Goal: Information Seeking & Learning: Learn about a topic

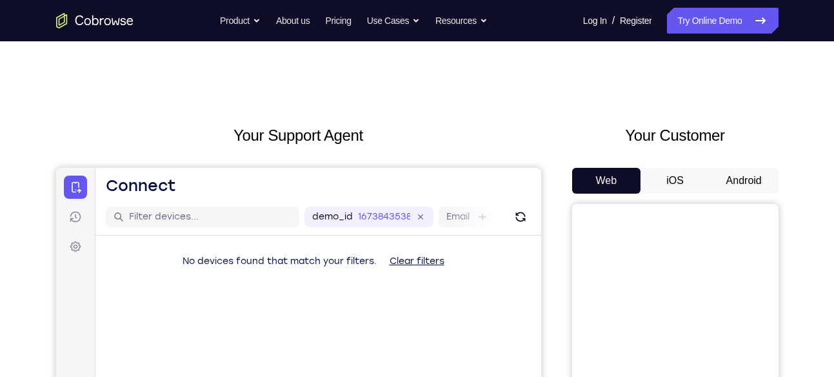
click at [740, 175] on button "Android" at bounding box center [743, 181] width 69 height 26
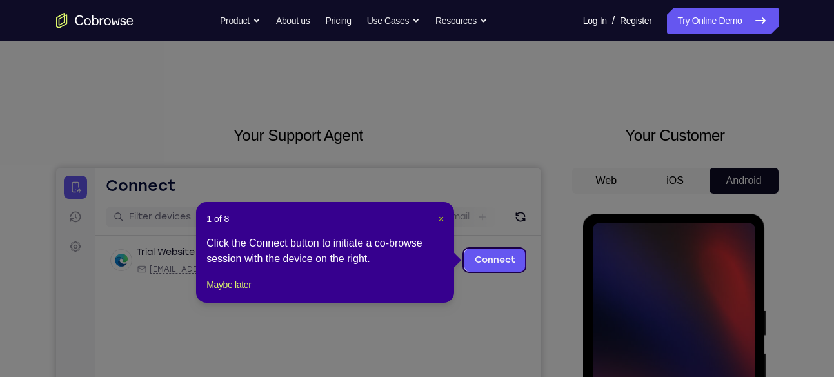
click at [441, 222] on span "×" at bounding box center [440, 218] width 5 height 10
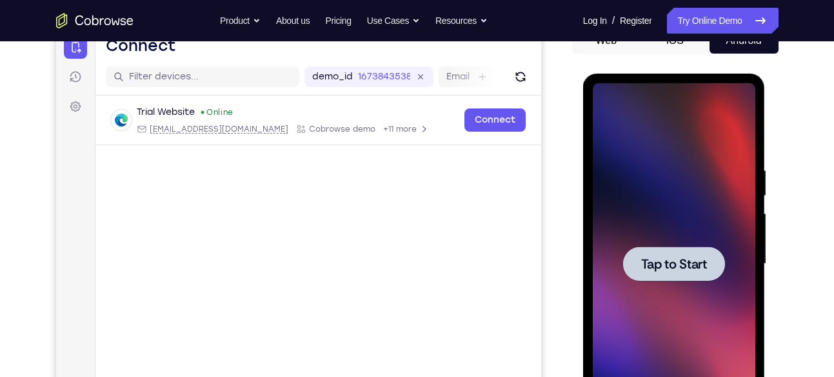
scroll to position [189, 0]
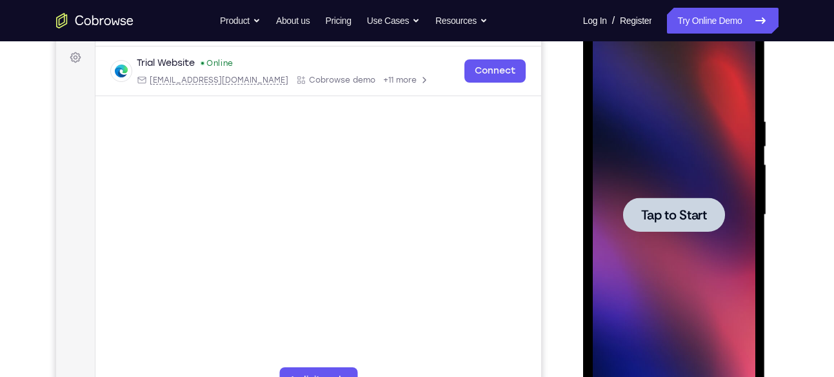
click at [678, 202] on div at bounding box center [674, 214] width 102 height 34
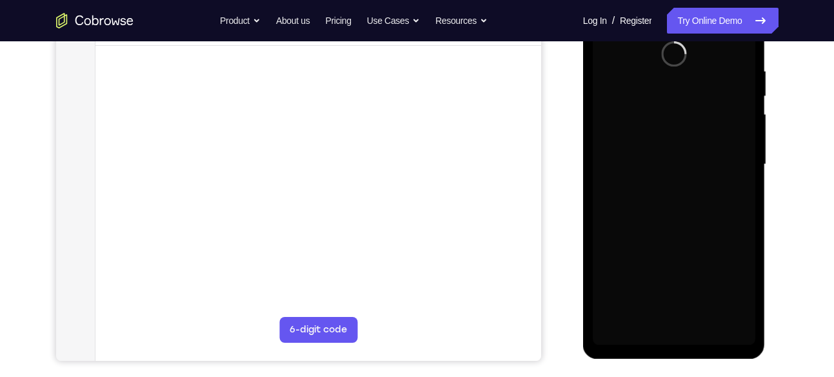
scroll to position [240, 0]
click at [675, 339] on div at bounding box center [674, 163] width 163 height 361
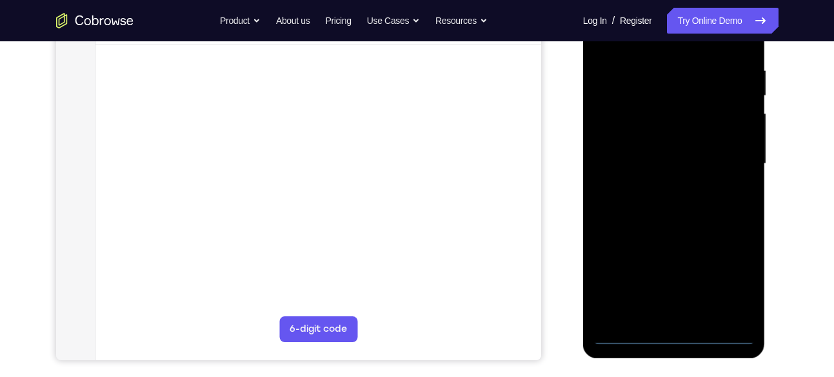
click at [675, 339] on div at bounding box center [674, 163] width 163 height 361
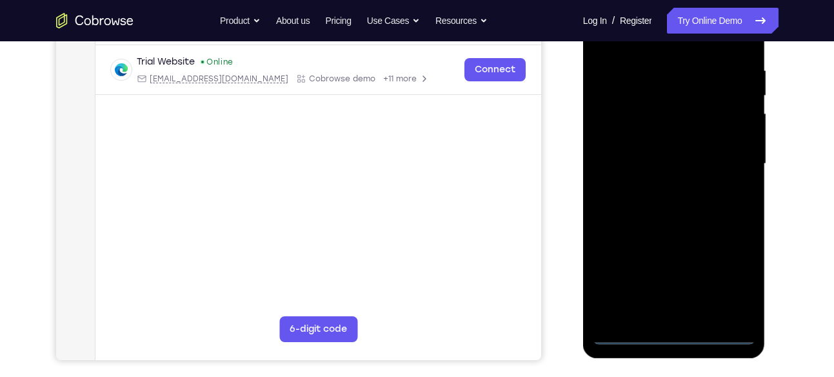
click at [729, 280] on div at bounding box center [674, 163] width 163 height 361
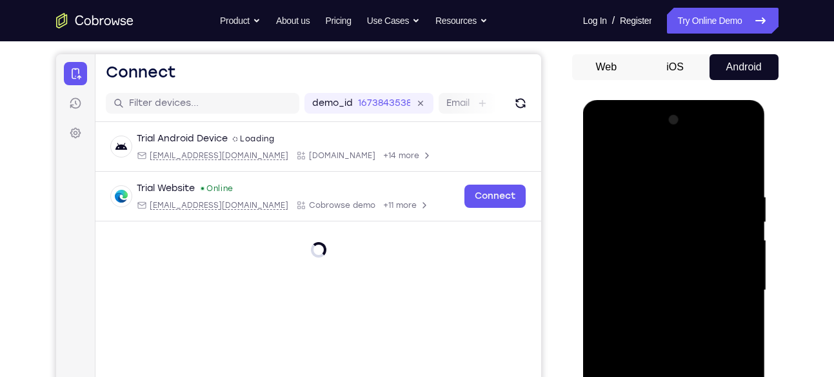
scroll to position [113, 0]
click at [658, 155] on div at bounding box center [674, 290] width 163 height 361
click at [725, 286] on div at bounding box center [674, 290] width 163 height 361
click at [661, 309] on div at bounding box center [674, 290] width 163 height 361
click at [658, 275] on div at bounding box center [674, 290] width 163 height 361
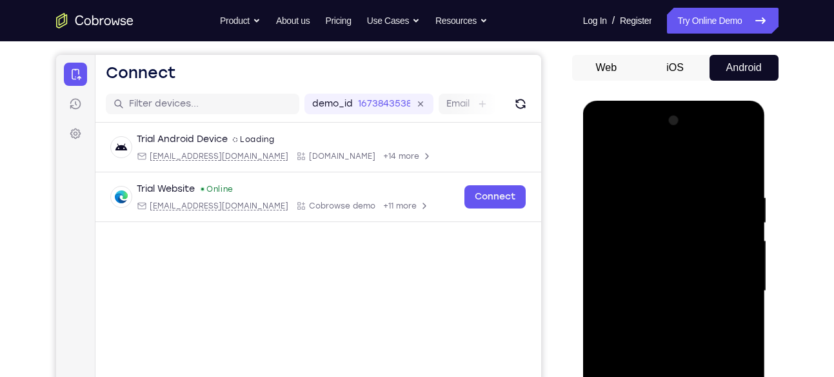
click at [652, 252] on div at bounding box center [674, 290] width 163 height 361
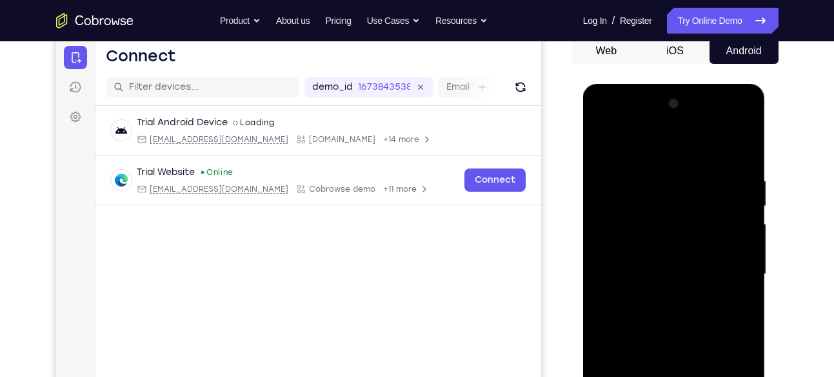
click at [635, 272] on div at bounding box center [674, 274] width 163 height 361
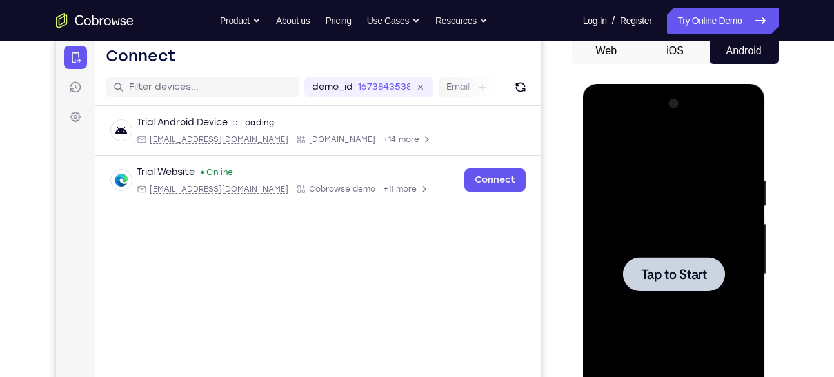
scroll to position [200, 0]
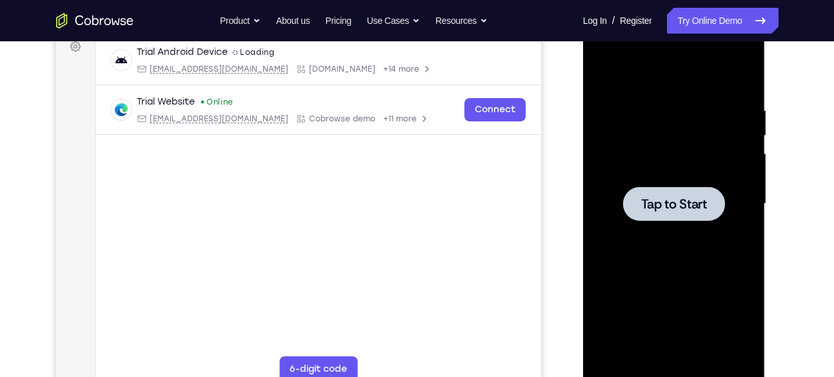
click at [669, 218] on div at bounding box center [674, 203] width 102 height 34
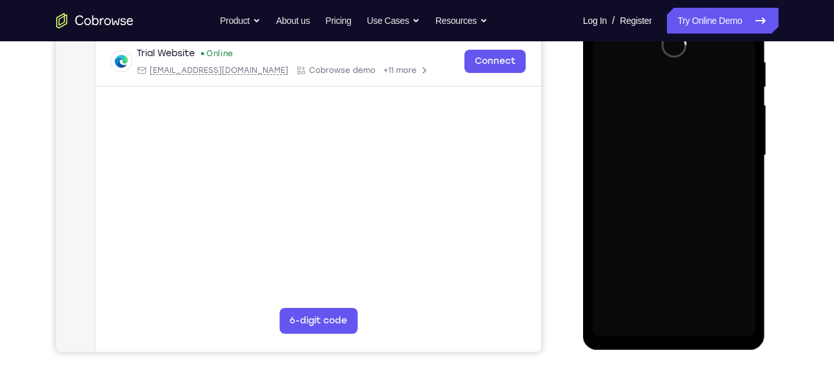
scroll to position [249, 0]
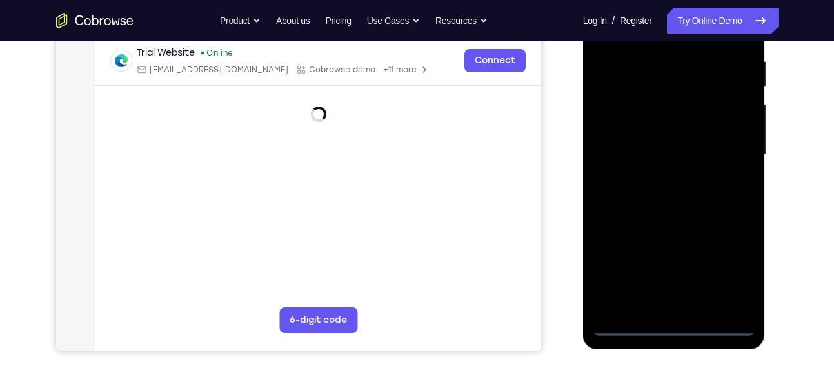
click at [678, 313] on div at bounding box center [674, 154] width 163 height 361
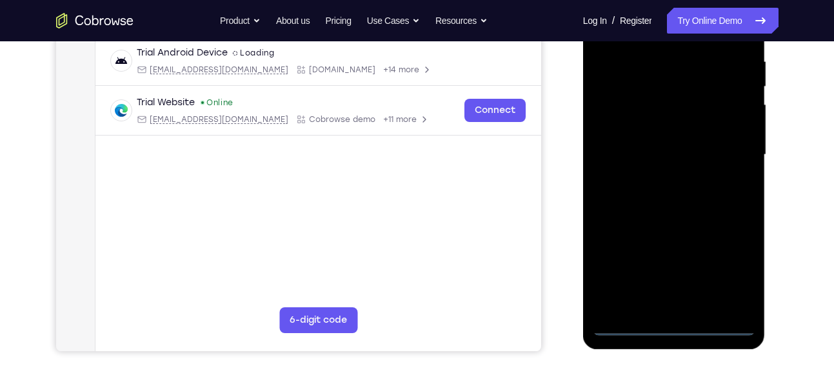
click at [679, 333] on div at bounding box center [674, 154] width 163 height 361
click at [728, 279] on div at bounding box center [674, 154] width 163 height 361
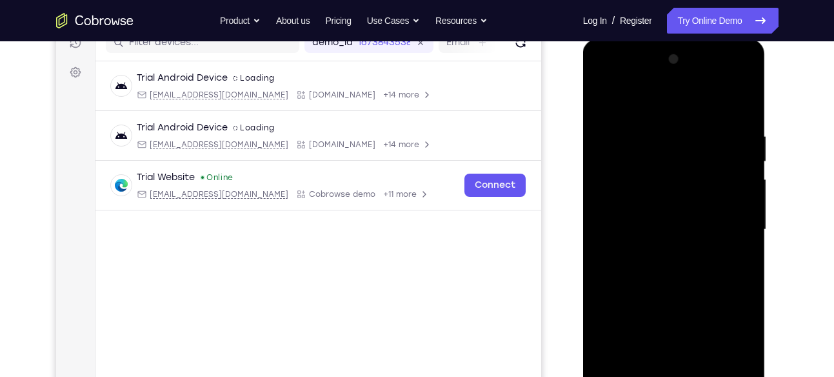
scroll to position [173, 0]
click at [637, 101] on div at bounding box center [674, 230] width 163 height 361
click at [740, 235] on div at bounding box center [674, 230] width 163 height 361
click at [662, 255] on div at bounding box center [674, 230] width 163 height 361
click at [673, 208] on div at bounding box center [674, 230] width 163 height 361
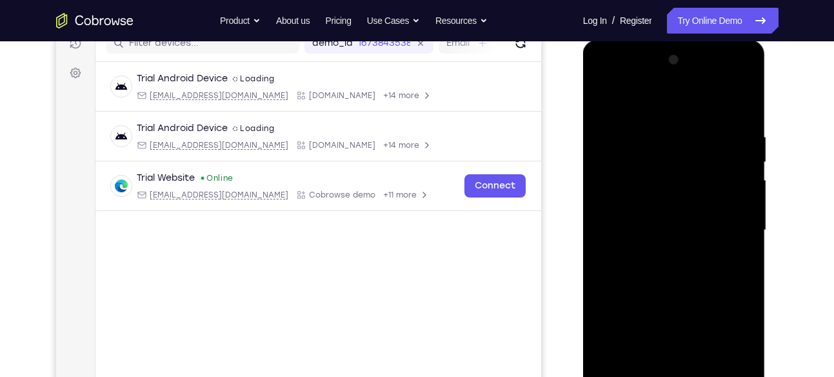
click at [673, 208] on div at bounding box center [674, 230] width 163 height 361
click at [671, 232] on div at bounding box center [674, 230] width 163 height 361
click at [649, 270] on div at bounding box center [674, 230] width 163 height 361
click at [649, 269] on div at bounding box center [674, 230] width 163 height 361
click at [738, 104] on div at bounding box center [674, 230] width 163 height 361
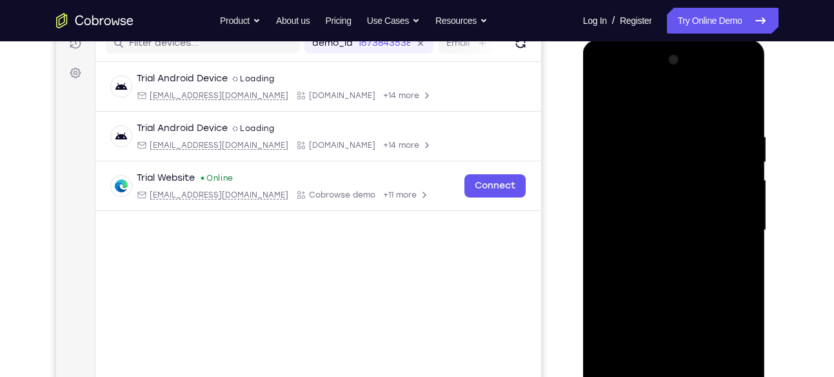
click at [671, 273] on div at bounding box center [674, 230] width 163 height 361
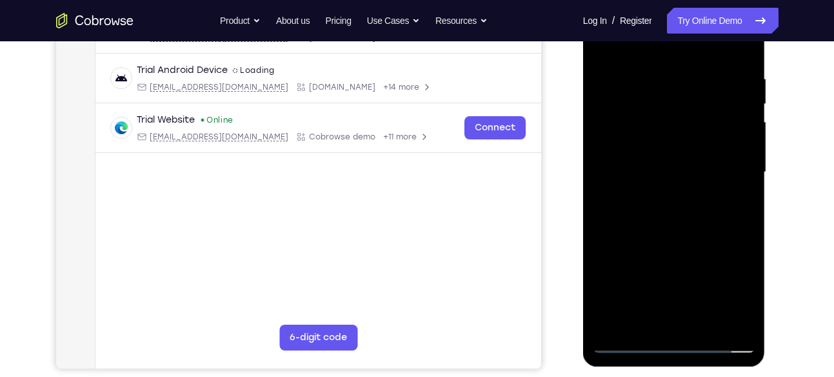
scroll to position [233, 0]
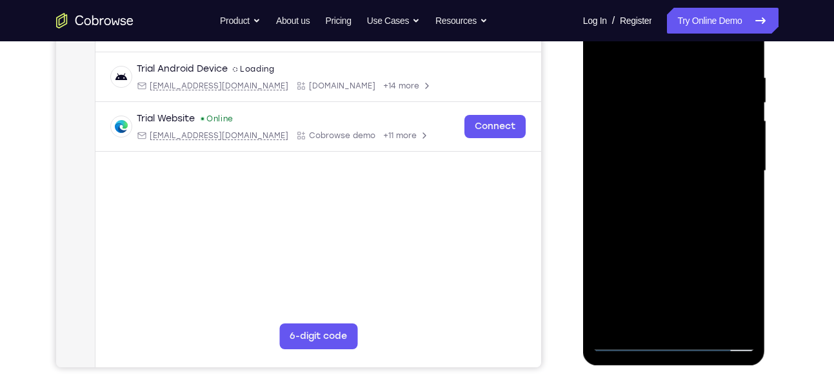
click at [672, 222] on div at bounding box center [674, 170] width 163 height 361
click at [710, 313] on div at bounding box center [674, 170] width 163 height 361
click at [655, 236] on div at bounding box center [674, 170] width 163 height 361
click at [656, 113] on div at bounding box center [674, 170] width 163 height 361
click at [733, 244] on div at bounding box center [674, 170] width 163 height 361
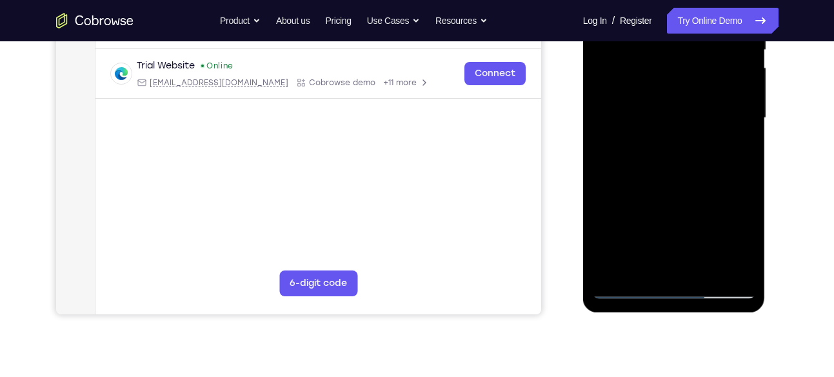
scroll to position [159, 0]
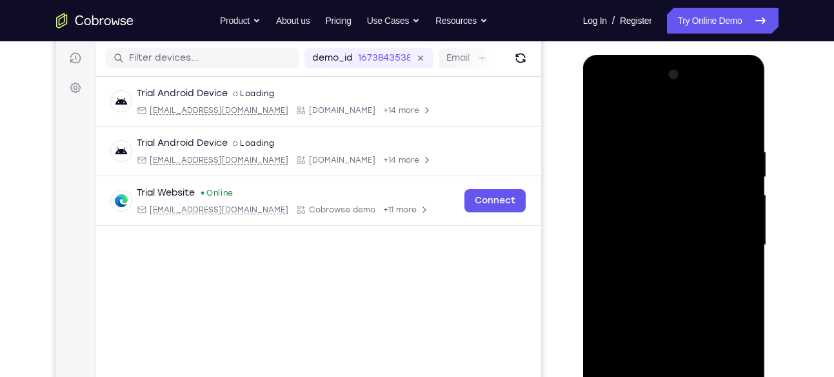
click at [609, 117] on div at bounding box center [674, 244] width 163 height 361
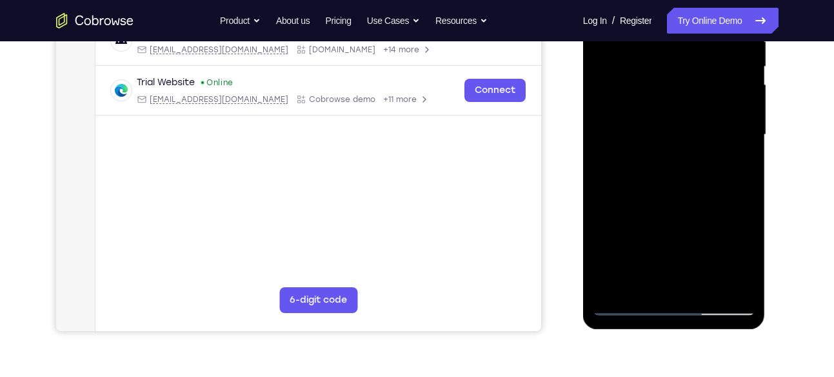
scroll to position [270, 0]
click at [700, 286] on div at bounding box center [674, 134] width 163 height 361
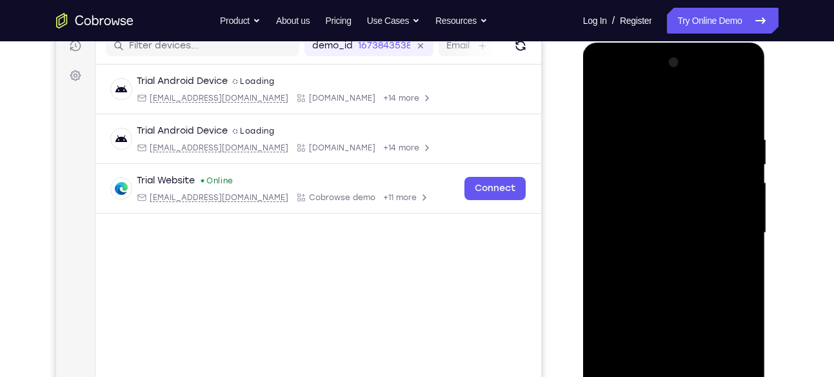
scroll to position [170, 0]
click at [607, 104] on div at bounding box center [674, 233] width 163 height 361
click at [751, 192] on div at bounding box center [674, 233] width 163 height 361
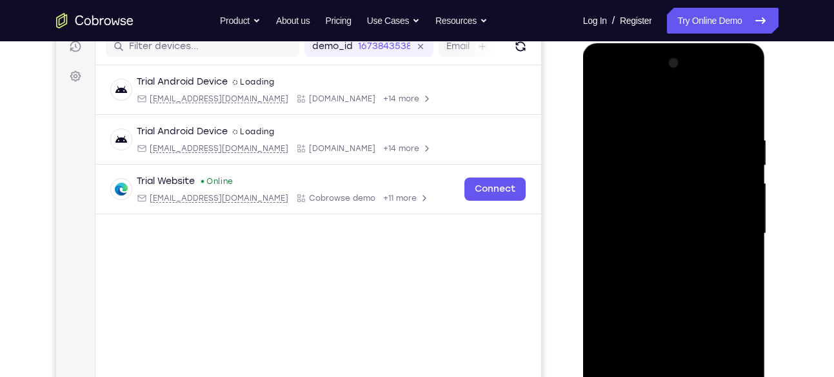
click at [663, 179] on div at bounding box center [674, 233] width 163 height 361
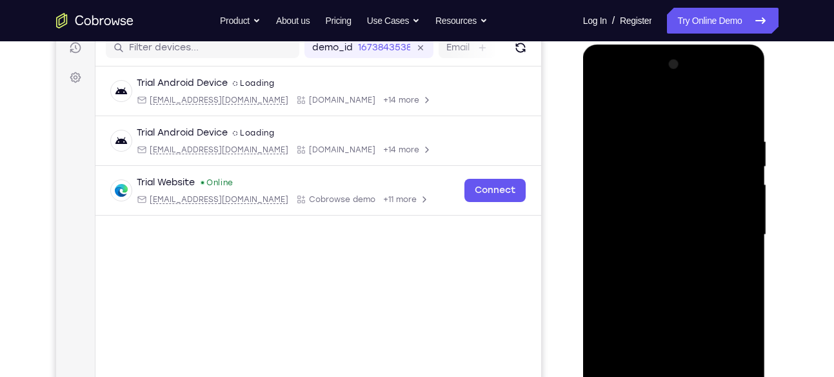
click at [681, 150] on div at bounding box center [674, 234] width 163 height 361
click at [747, 193] on div at bounding box center [674, 234] width 163 height 361
click at [711, 188] on div at bounding box center [674, 234] width 163 height 361
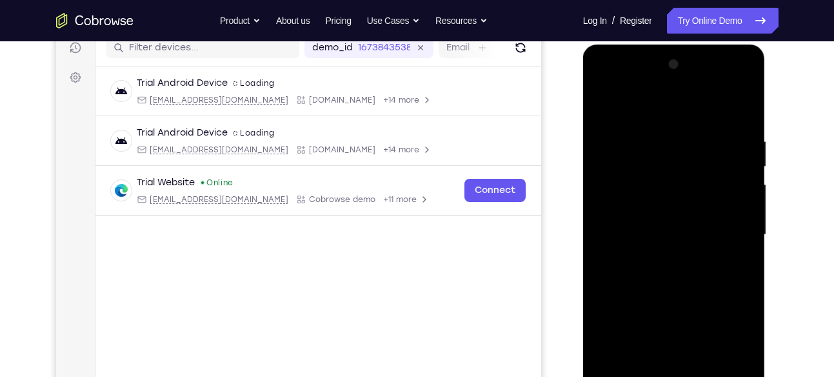
click at [658, 240] on div at bounding box center [674, 234] width 163 height 361
click at [606, 202] on div at bounding box center [674, 234] width 163 height 361
click at [609, 104] on div at bounding box center [674, 234] width 163 height 361
click at [609, 103] on div at bounding box center [674, 234] width 163 height 361
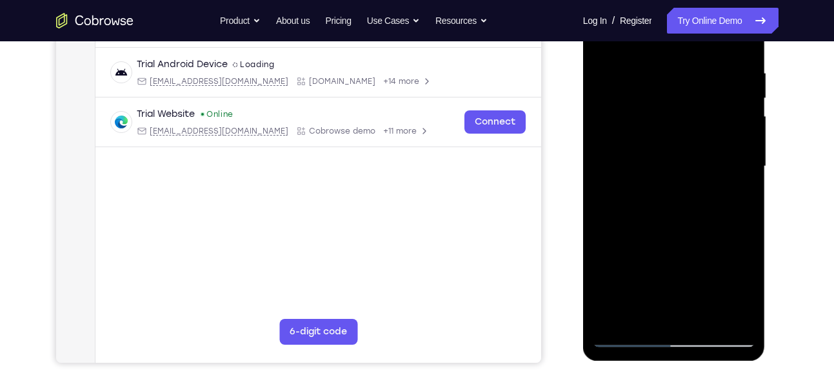
scroll to position [238, 0]
click at [706, 317] on div at bounding box center [674, 165] width 163 height 361
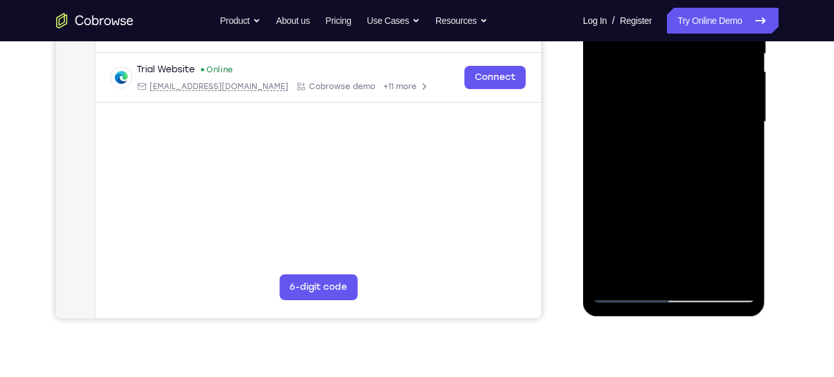
scroll to position [281, 0]
click at [655, 124] on div at bounding box center [674, 122] width 163 height 361
click at [641, 265] on div at bounding box center [674, 122] width 163 height 361
click at [734, 161] on div at bounding box center [674, 122] width 163 height 361
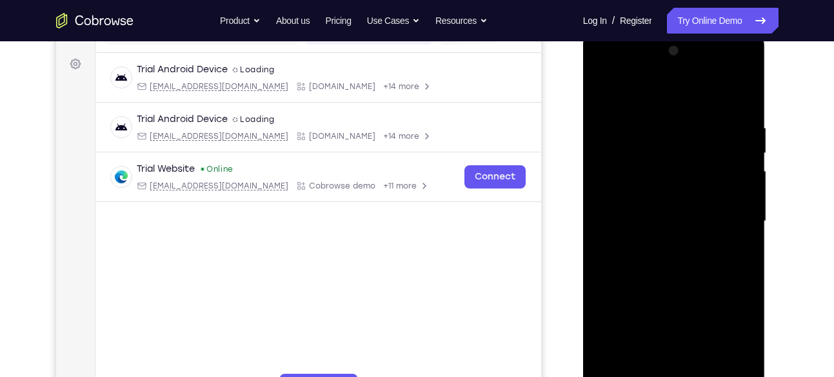
scroll to position [173, 0]
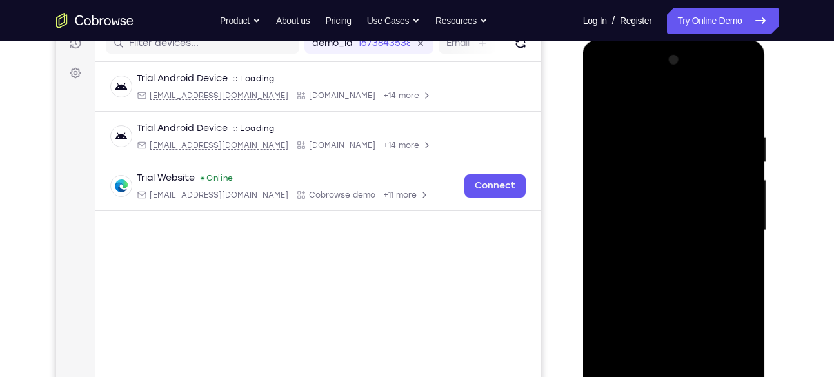
click at [610, 103] on div at bounding box center [674, 230] width 163 height 361
click at [609, 97] on div at bounding box center [674, 230] width 163 height 361
drag, startPoint x: 723, startPoint y: 128, endPoint x: 627, endPoint y: 135, distance: 95.7
click at [627, 135] on div at bounding box center [674, 230] width 163 height 361
drag, startPoint x: 718, startPoint y: 136, endPoint x: 1131, endPoint y: 145, distance: 413.4
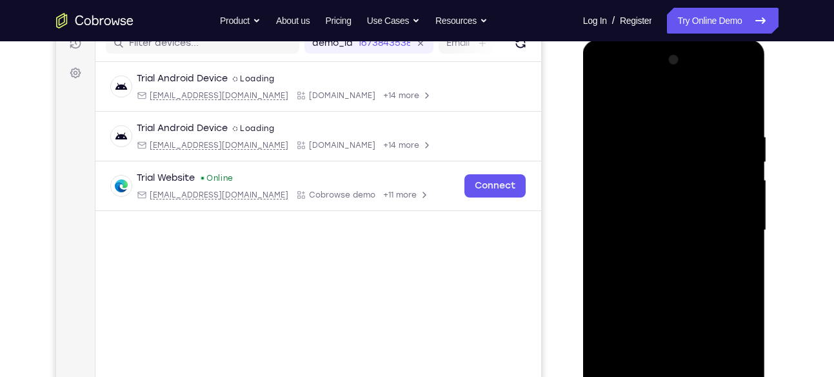
click at [583, 105] on html "Online web based iOS Simulators and Android Emulators. Run iPhone, iPad, Mobile…" at bounding box center [675, 233] width 184 height 387
drag, startPoint x: 734, startPoint y: 137, endPoint x: 604, endPoint y: 80, distance: 142.9
drag, startPoint x: 604, startPoint y: 80, endPoint x: 596, endPoint y: 182, distance: 102.8
click at [596, 182] on div at bounding box center [674, 230] width 163 height 361
drag, startPoint x: 744, startPoint y: 135, endPoint x: 600, endPoint y: 101, distance: 147.0
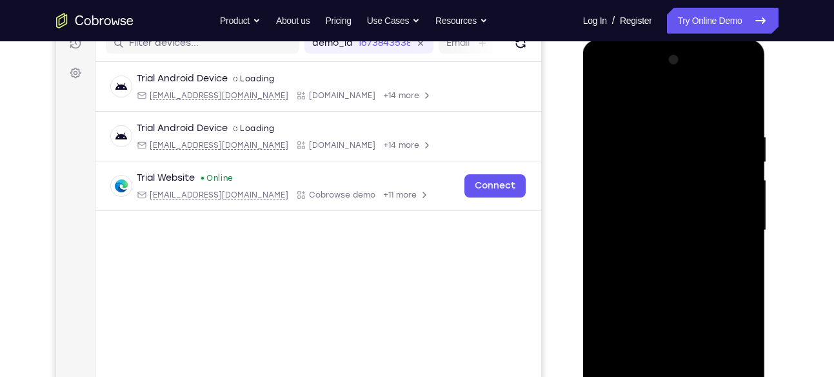
click at [600, 101] on div at bounding box center [674, 230] width 163 height 361
drag, startPoint x: 743, startPoint y: 123, endPoint x: 661, endPoint y: 121, distance: 81.9
click at [661, 121] on div at bounding box center [674, 230] width 163 height 361
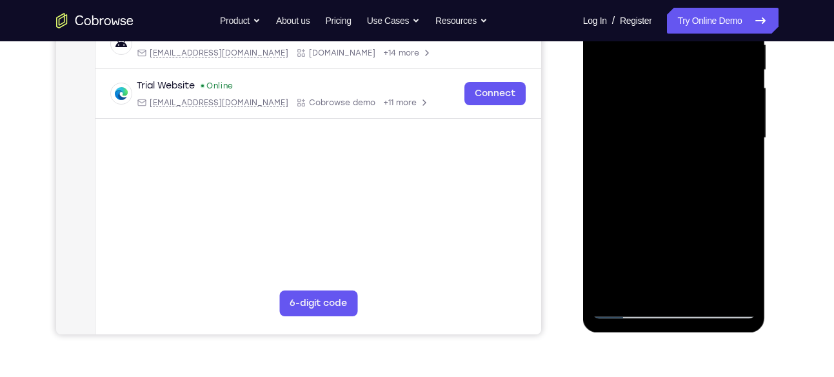
scroll to position [207, 0]
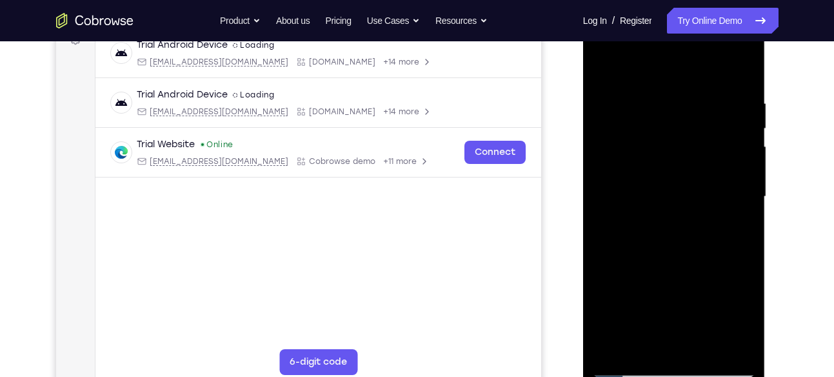
click at [731, 93] on div at bounding box center [674, 196] width 163 height 361
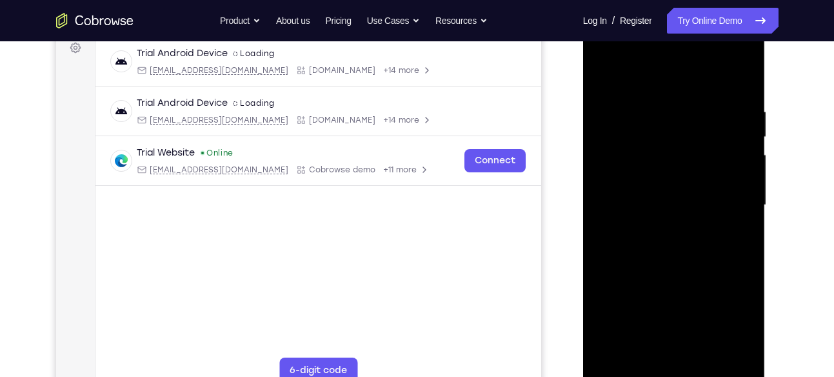
scroll to position [198, 0]
drag, startPoint x: 732, startPoint y: 95, endPoint x: 724, endPoint y: 79, distance: 17.9
click at [724, 79] on div at bounding box center [674, 205] width 163 height 361
click at [738, 77] on div at bounding box center [674, 205] width 163 height 361
drag, startPoint x: 724, startPoint y: 70, endPoint x: 693, endPoint y: 65, distance: 31.4
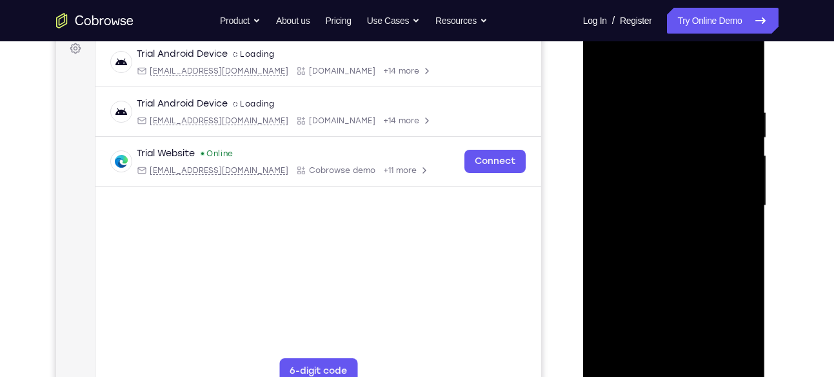
drag, startPoint x: 693, startPoint y: 65, endPoint x: 618, endPoint y: 208, distance: 160.7
click at [618, 208] on div at bounding box center [674, 205] width 163 height 361
drag, startPoint x: 724, startPoint y: 113, endPoint x: 695, endPoint y: 112, distance: 29.7
click at [695, 112] on div at bounding box center [674, 205] width 163 height 361
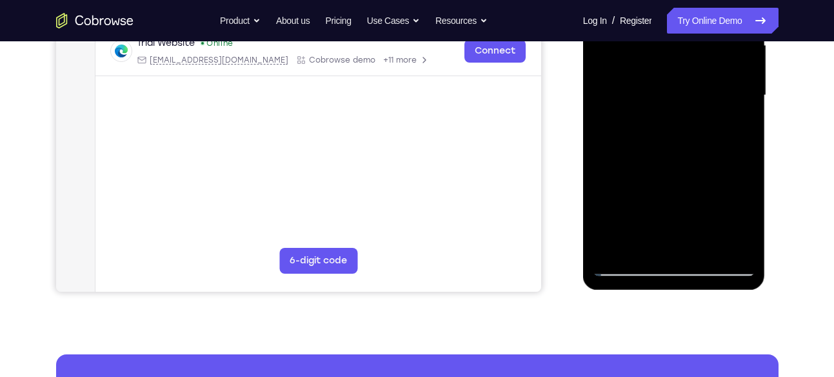
scroll to position [311, 0]
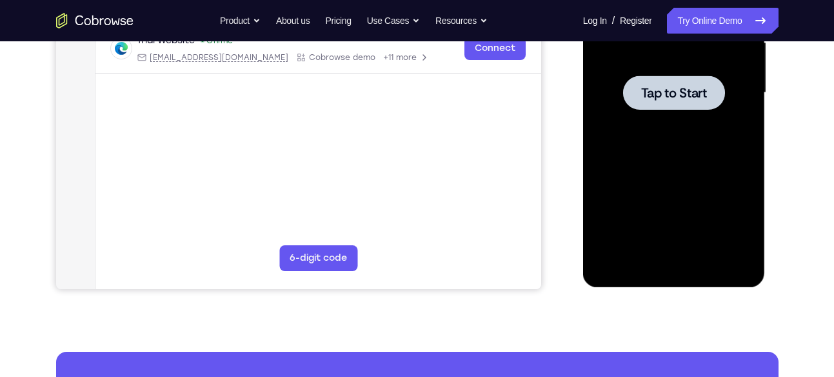
click at [665, 179] on div at bounding box center [674, 92] width 163 height 361
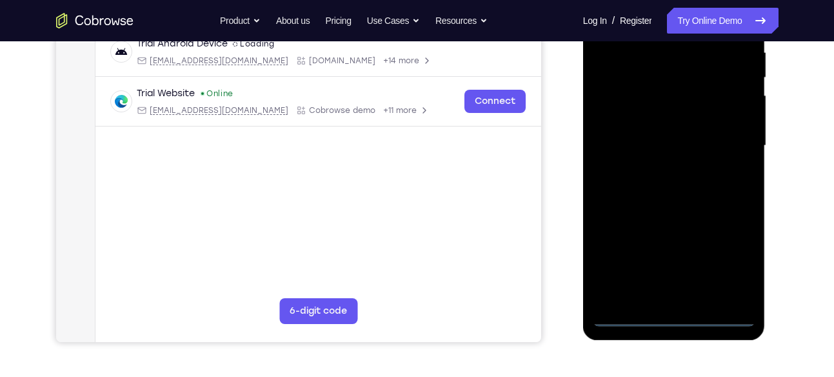
scroll to position [260, 0]
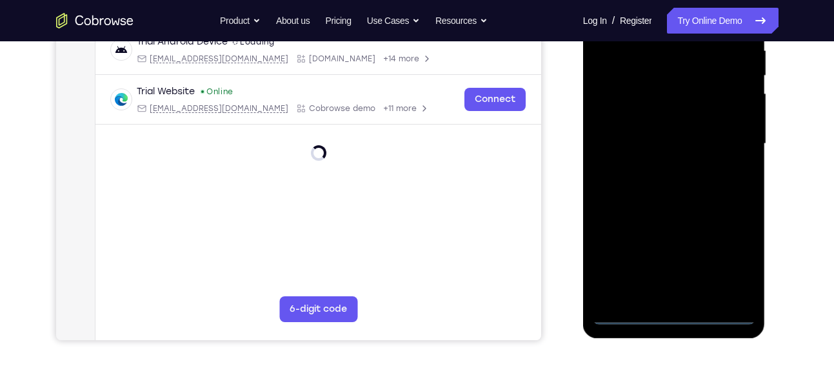
click at [680, 321] on div at bounding box center [674, 143] width 163 height 361
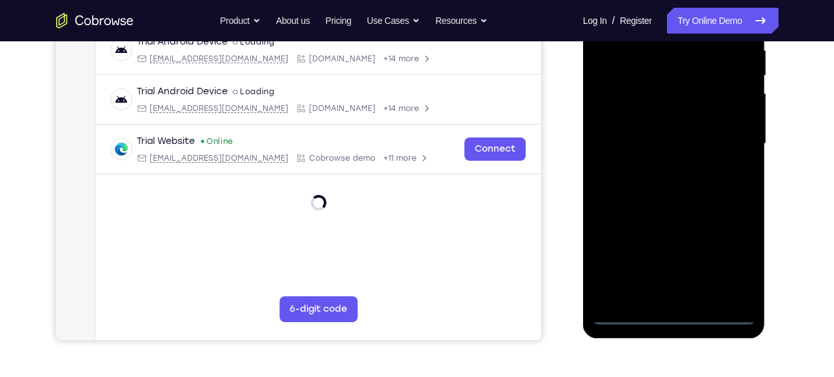
click at [722, 241] on div at bounding box center [674, 143] width 163 height 361
click at [729, 251] on div at bounding box center [674, 143] width 163 height 361
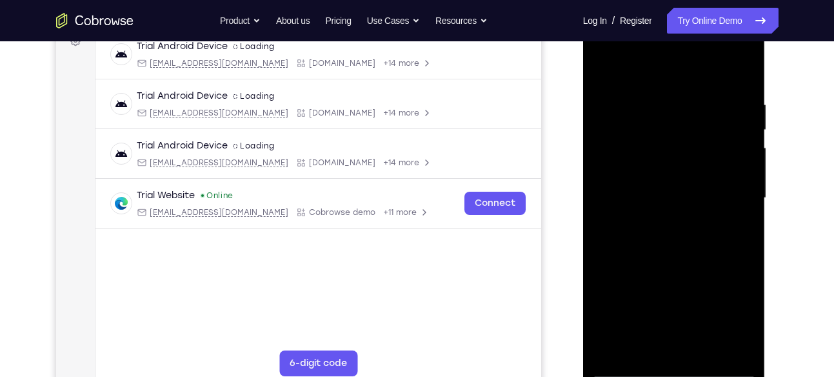
scroll to position [155, 0]
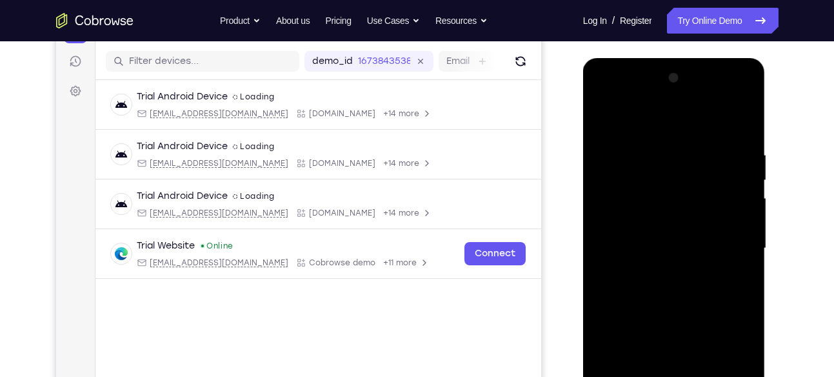
click at [653, 116] on div at bounding box center [674, 248] width 163 height 361
click at [725, 259] on div at bounding box center [674, 248] width 163 height 361
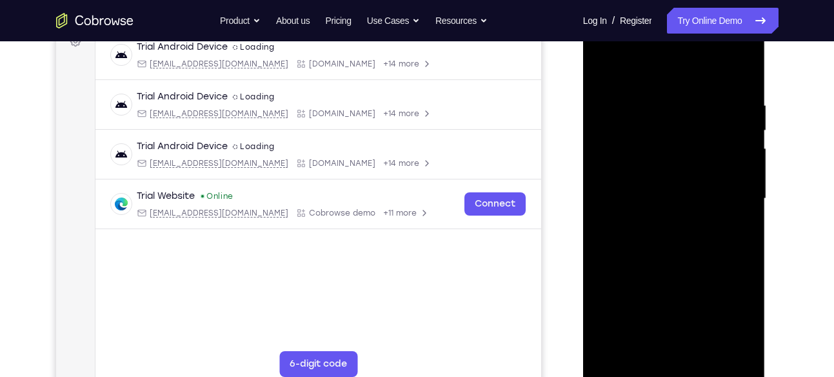
click at [647, 317] on div at bounding box center [674, 198] width 163 height 361
click at [687, 350] on div at bounding box center [674, 198] width 163 height 361
click at [675, 192] on div at bounding box center [674, 198] width 163 height 361
click at [681, 157] on div at bounding box center [674, 198] width 163 height 361
click at [680, 163] on div at bounding box center [674, 198] width 163 height 361
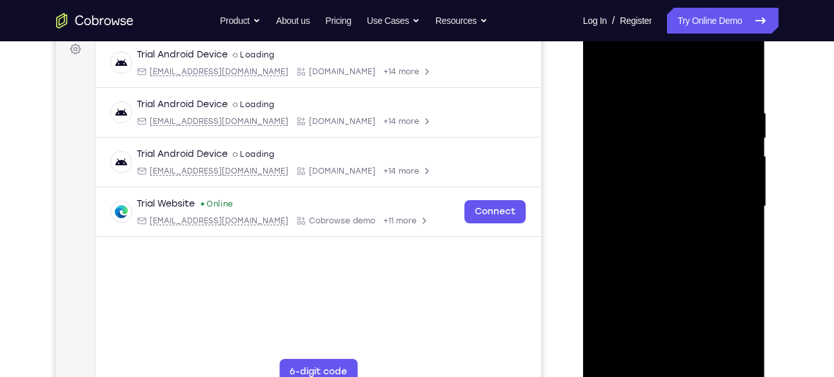
scroll to position [197, 0]
click at [735, 176] on div at bounding box center [674, 206] width 163 height 361
click at [699, 208] on div at bounding box center [674, 206] width 163 height 361
click at [660, 250] on div at bounding box center [674, 206] width 163 height 361
drag, startPoint x: 660, startPoint y: 250, endPoint x: 612, endPoint y: 270, distance: 52.1
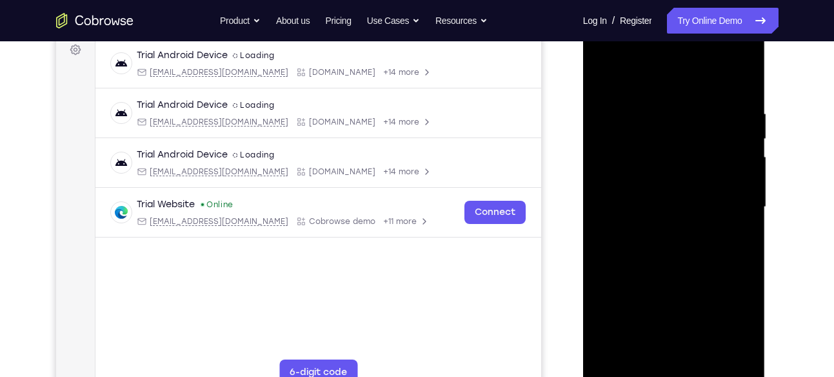
click at [612, 270] on div at bounding box center [674, 206] width 163 height 361
click at [647, 222] on div at bounding box center [674, 206] width 163 height 361
click at [643, 247] on div at bounding box center [674, 206] width 163 height 361
click at [643, 246] on div at bounding box center [674, 206] width 163 height 361
click at [630, 207] on div at bounding box center [674, 206] width 163 height 361
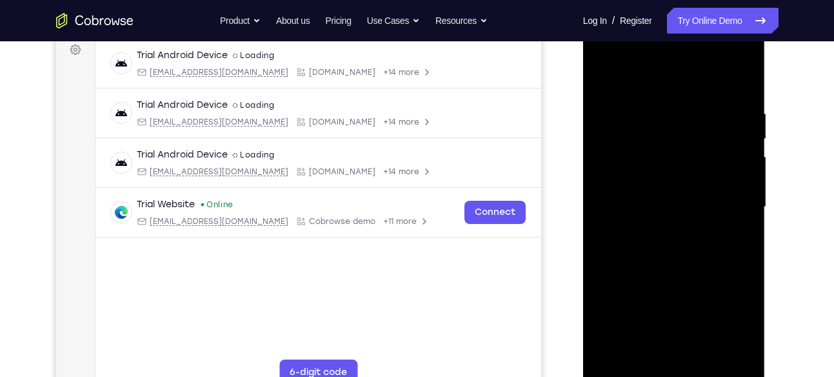
click at [625, 244] on div at bounding box center [674, 206] width 163 height 361
click at [635, 238] on div at bounding box center [674, 206] width 163 height 361
click at [662, 241] on div at bounding box center [674, 206] width 163 height 361
click at [740, 80] on div at bounding box center [674, 206] width 163 height 361
click at [648, 255] on div at bounding box center [674, 206] width 163 height 361
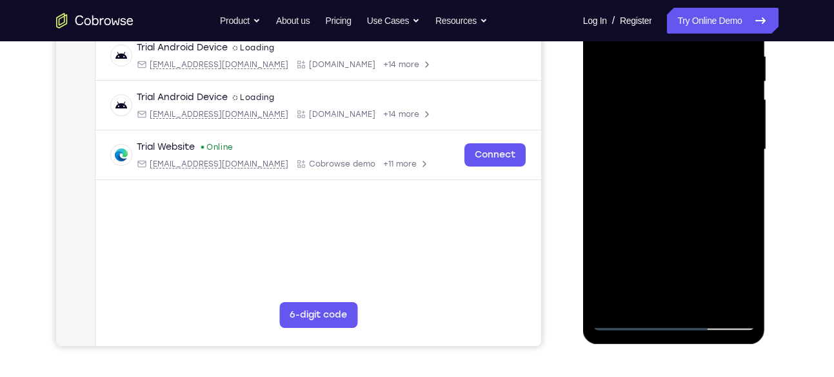
scroll to position [255, 0]
click at [666, 186] on div at bounding box center [674, 148] width 163 height 361
click at [682, 143] on div at bounding box center [674, 148] width 163 height 361
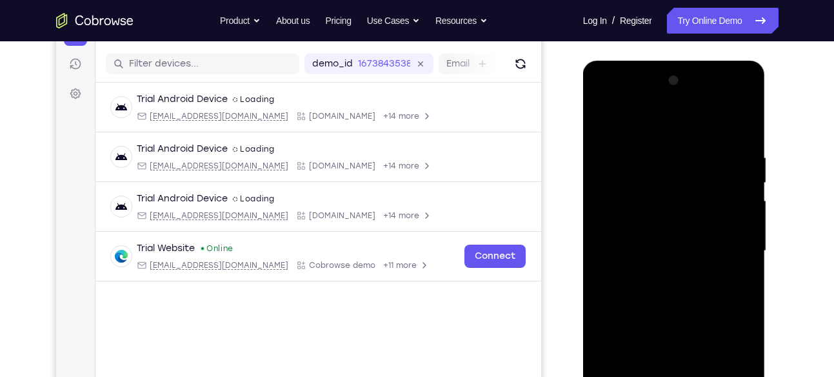
scroll to position [152, 0]
click at [659, 285] on div at bounding box center [674, 251] width 163 height 361
